Goal: Task Accomplishment & Management: Manage account settings

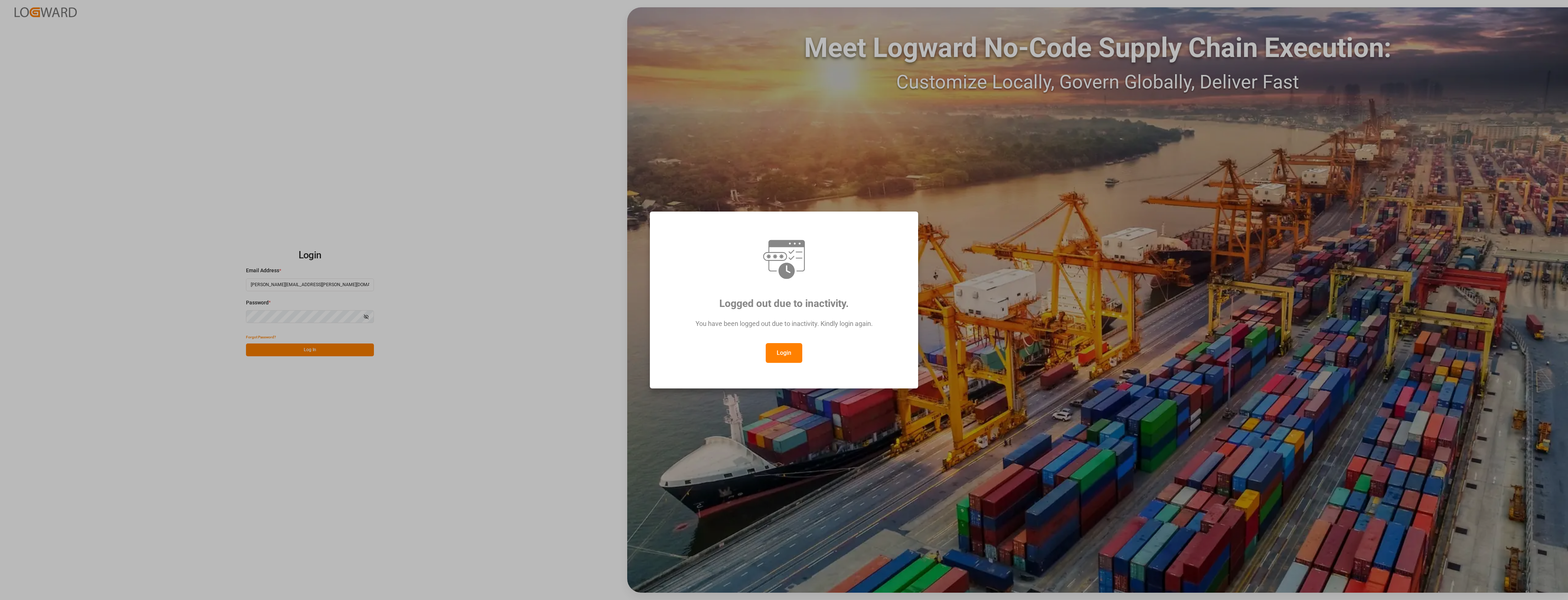
click at [788, 352] on button "Login" at bounding box center [784, 353] width 37 height 19
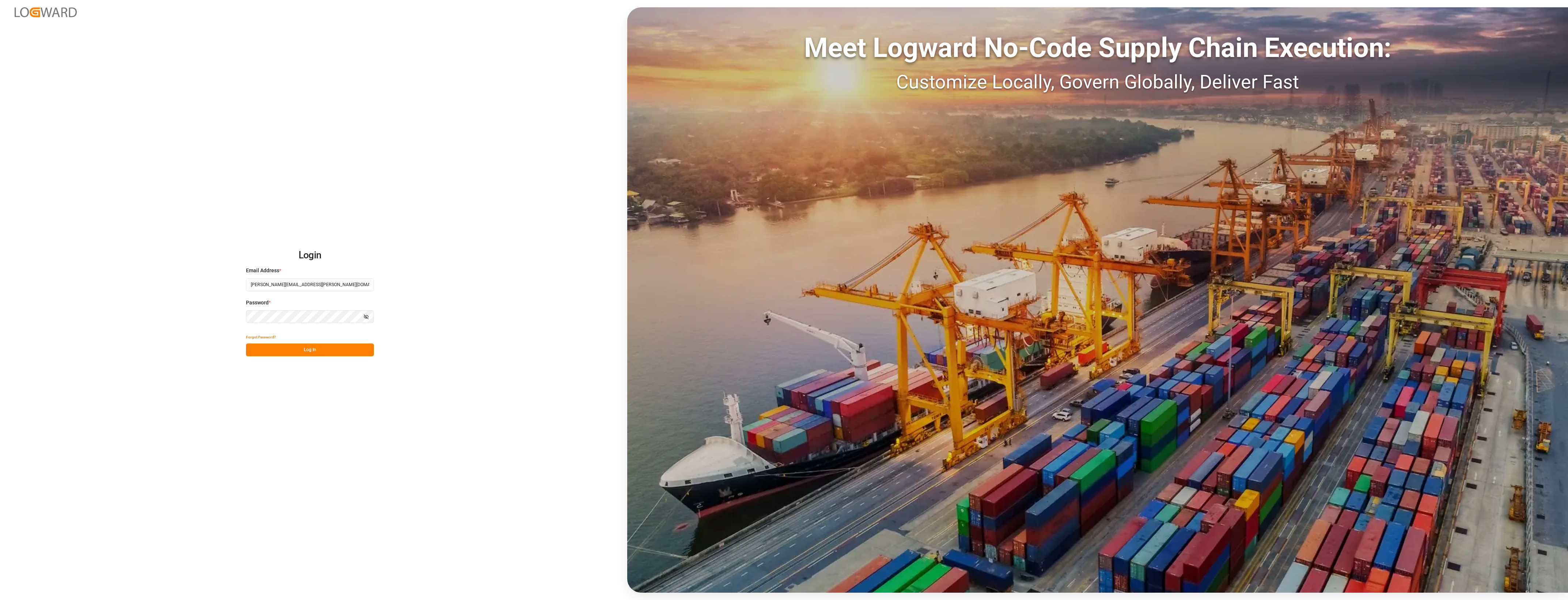
click at [319, 352] on button "Log In" at bounding box center [310, 349] width 128 height 13
